Goal: Task Accomplishment & Management: Manage account settings

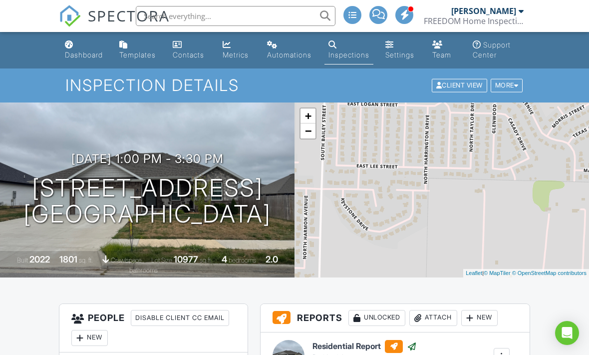
click at [79, 53] on div "Dashboard" at bounding box center [84, 54] width 38 height 8
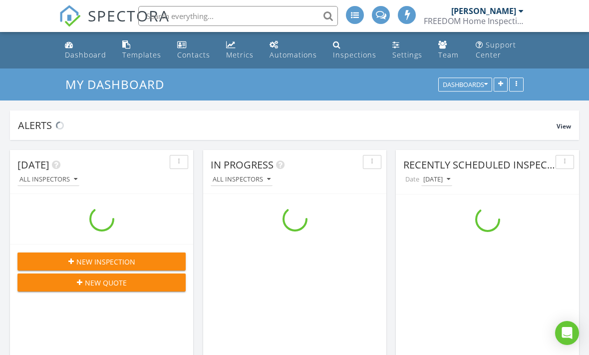
scroll to position [2184, 590]
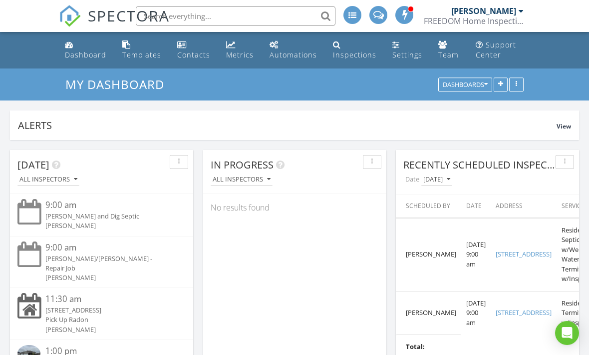
click at [77, 51] on div "Dashboard" at bounding box center [85, 54] width 41 height 9
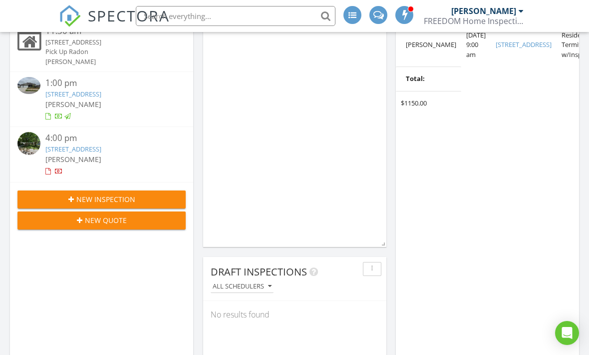
scroll to position [200, 0]
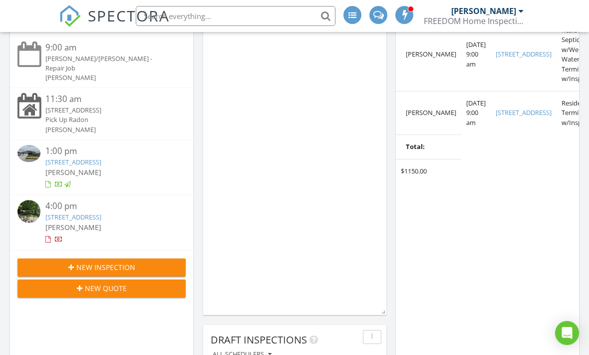
click at [54, 212] on link "[STREET_ADDRESS]" at bounding box center [73, 216] width 56 height 9
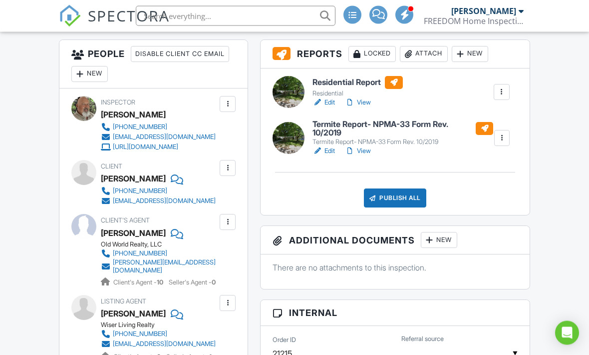
scroll to position [264, 0]
